Goal: Navigation & Orientation: Go to known website

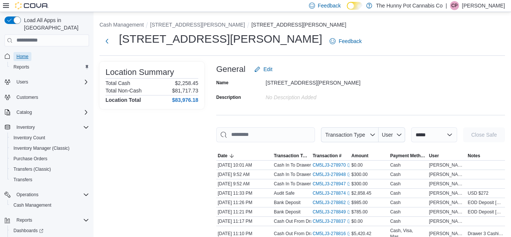
click at [22, 53] on span "Home" at bounding box center [22, 56] width 12 height 6
